Goal: Information Seeking & Learning: Learn about a topic

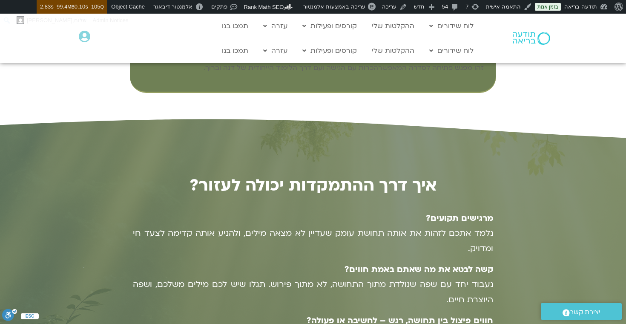
scroll to position [771, 0]
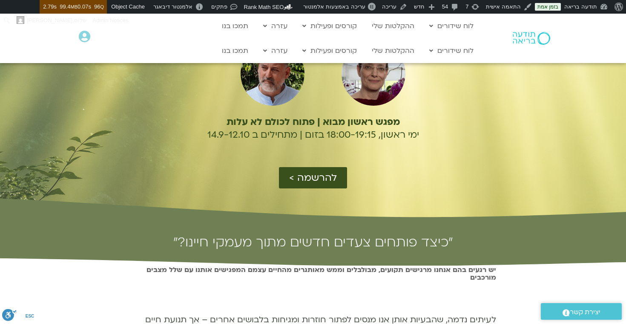
scroll to position [126, 0]
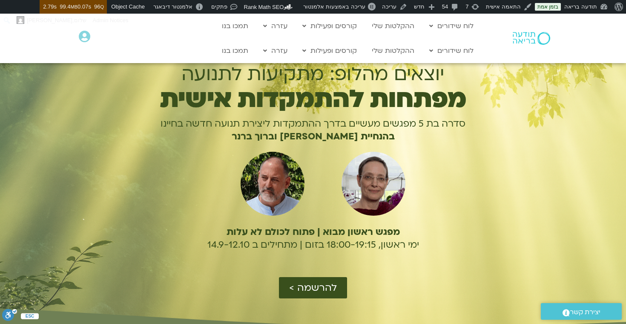
scroll to position [0, 0]
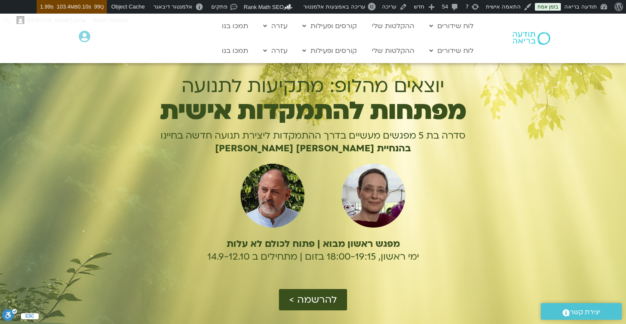
click at [539, 217] on div at bounding box center [313, 193] width 626 height 294
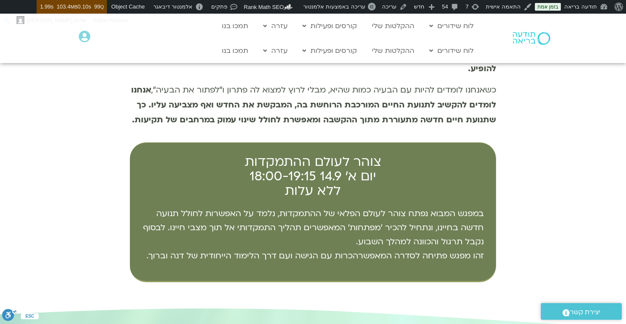
scroll to position [606, 0]
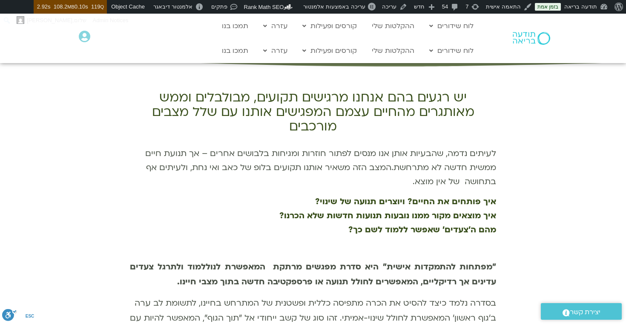
scroll to position [106, 0]
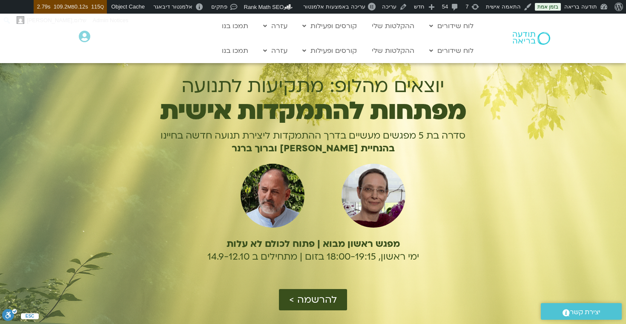
click at [459, 206] on div at bounding box center [313, 195] width 369 height 72
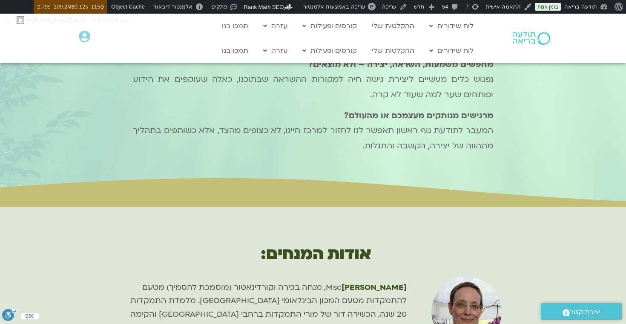
scroll to position [1135, 0]
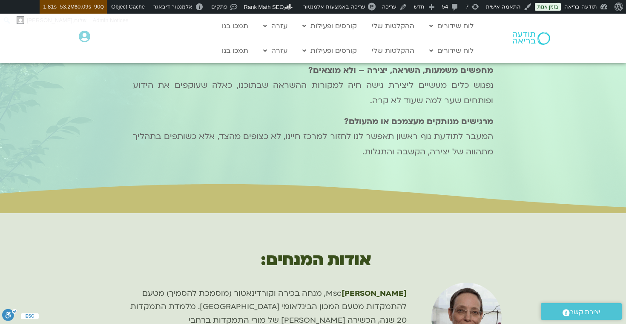
scroll to position [1076, 0]
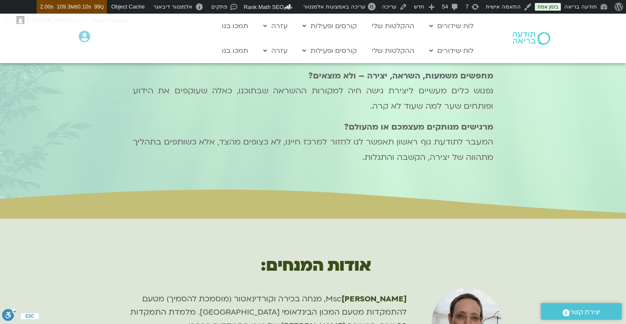
scroll to position [1109, 0]
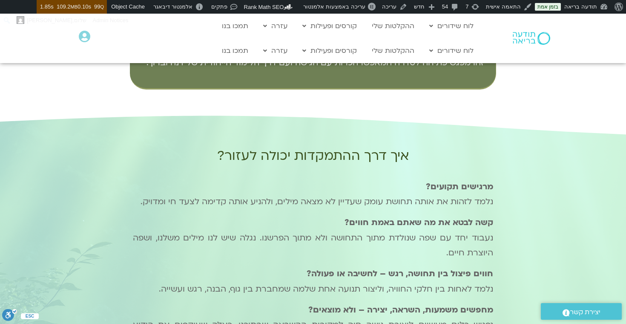
scroll to position [850, 0]
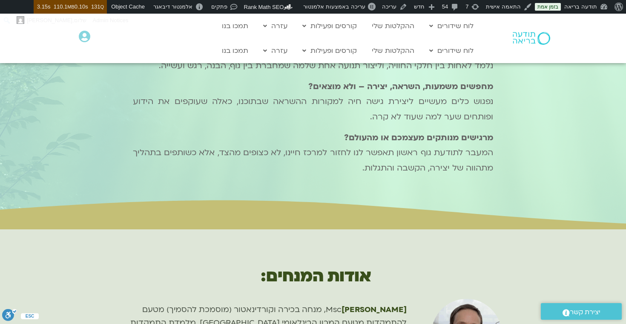
scroll to position [1099, 0]
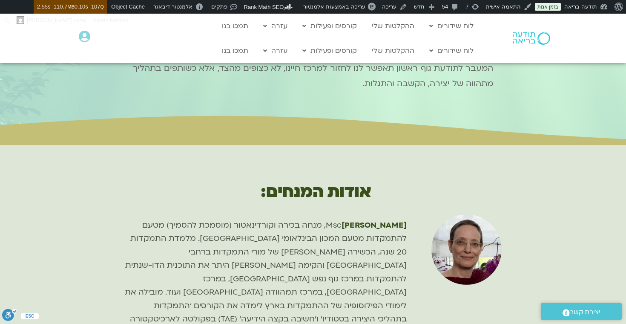
scroll to position [1141, 0]
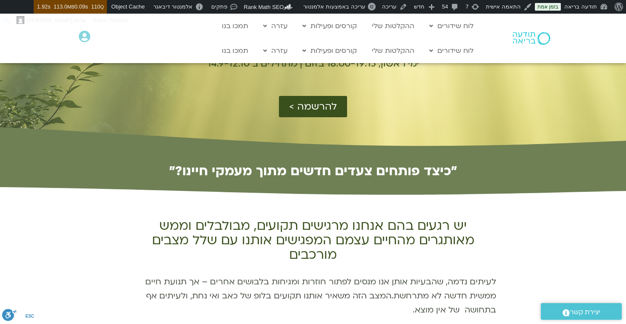
scroll to position [192, 0]
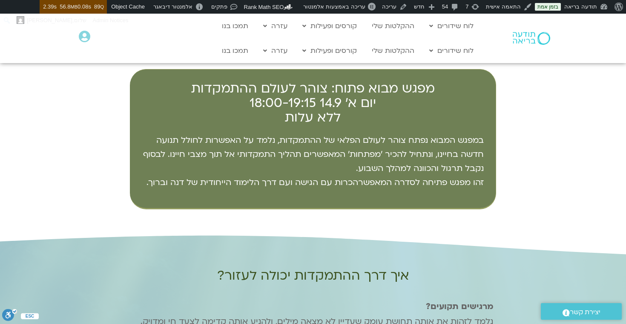
scroll to position [759, 0]
